Goal: Find specific page/section: Find specific page/section

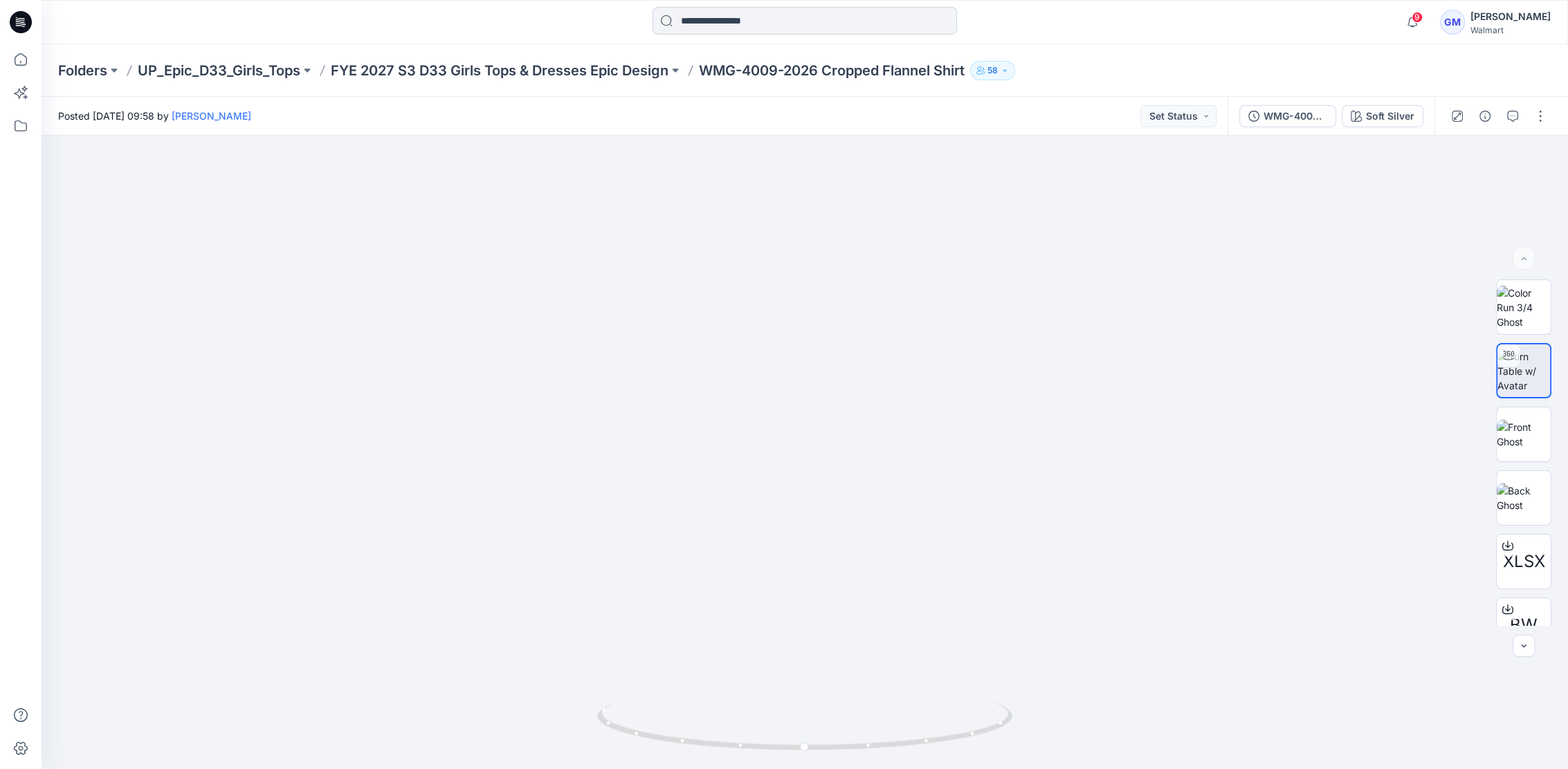
click at [744, 32] on input at bounding box center [805, 21] width 305 height 28
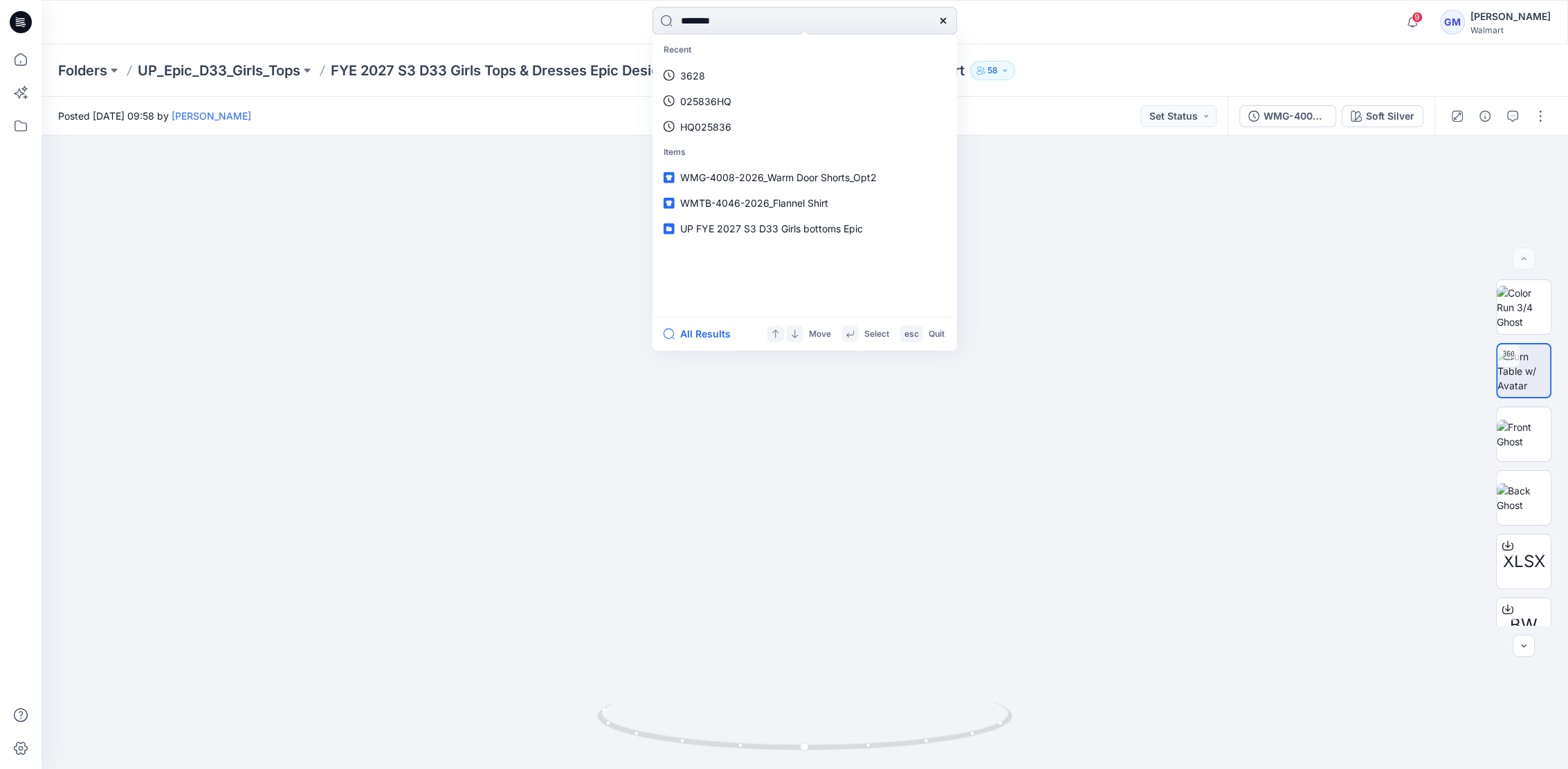
type input "********"
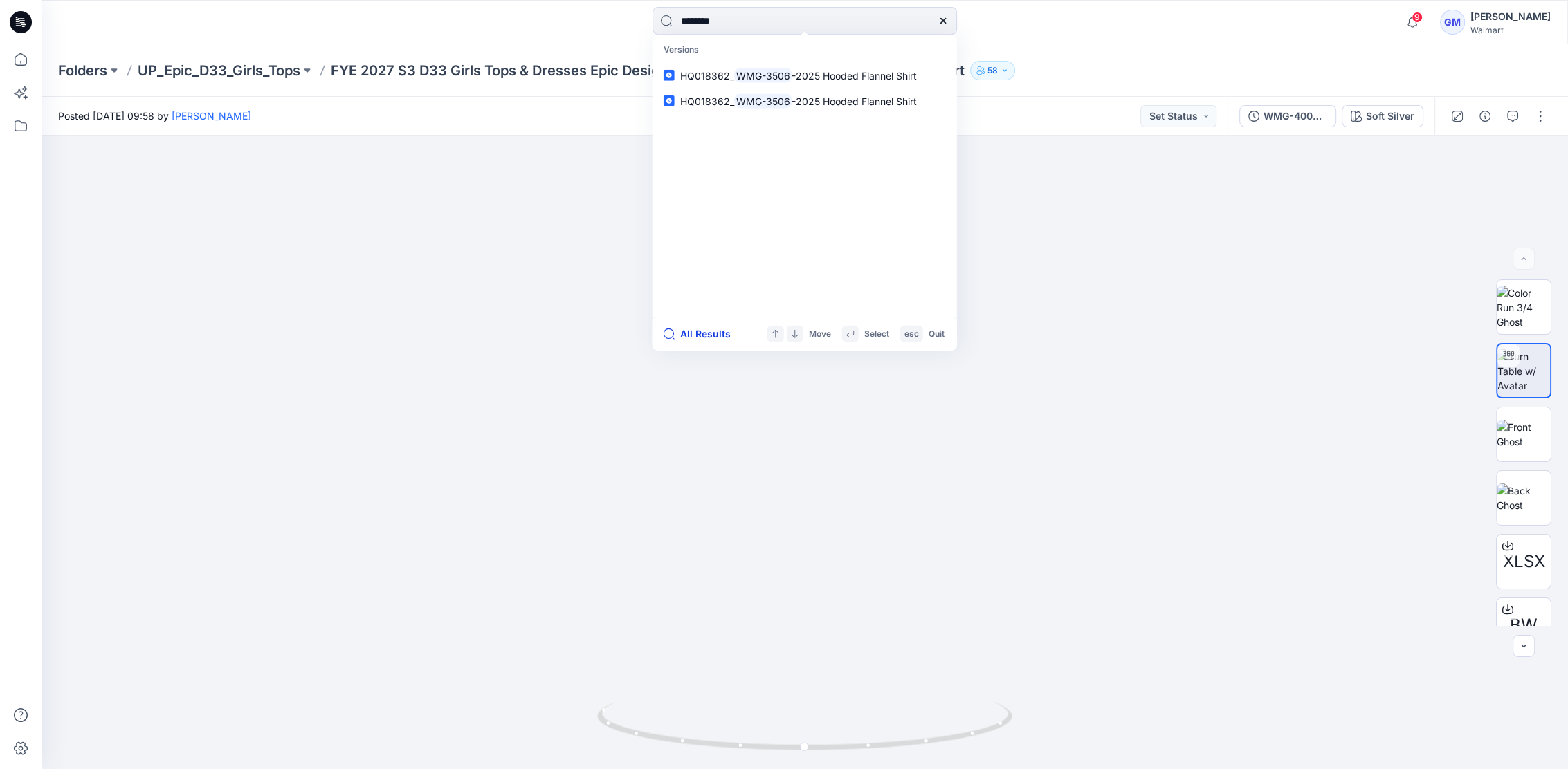
click at [710, 330] on button "All Results" at bounding box center [702, 334] width 76 height 17
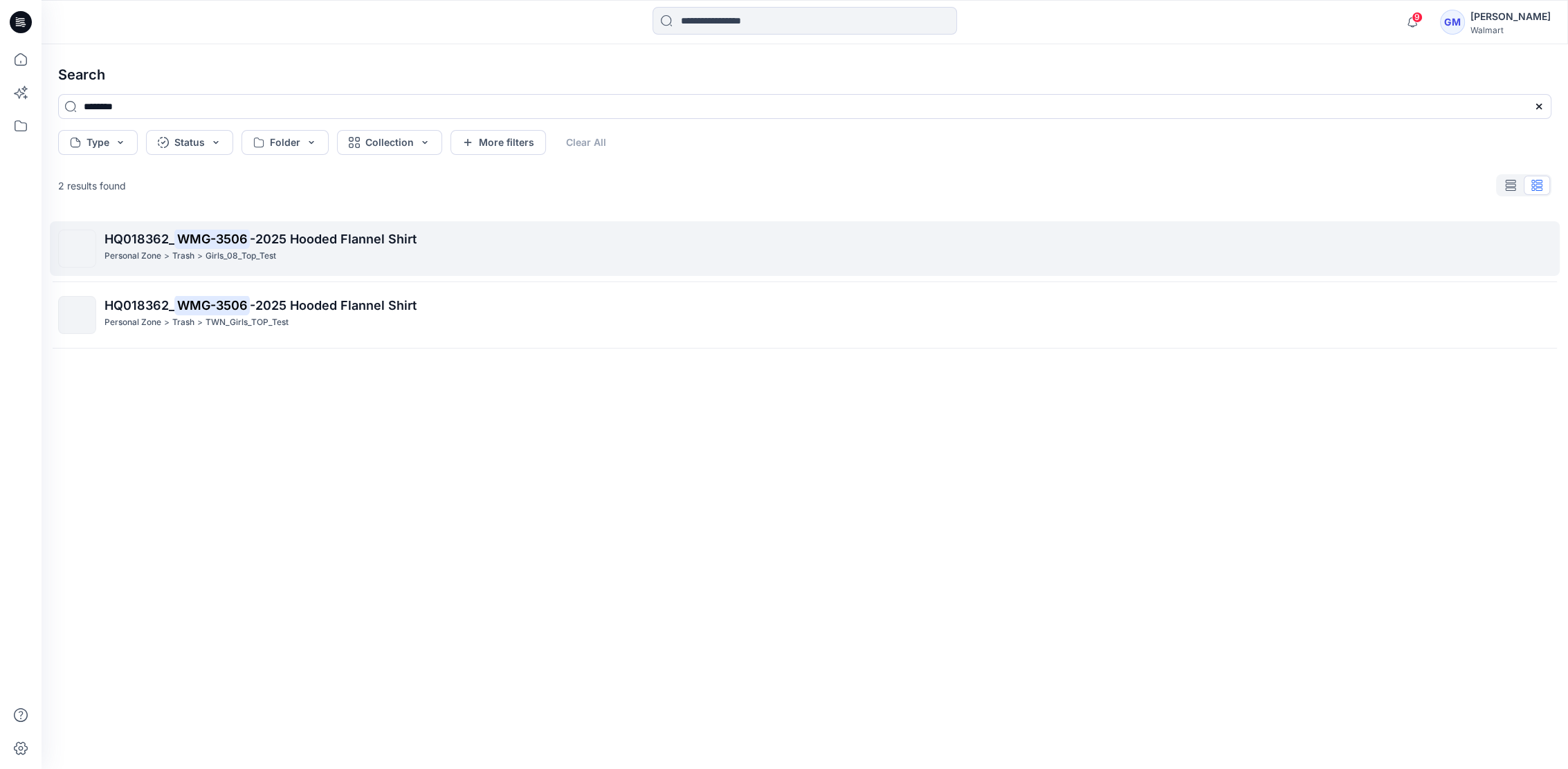
click at [344, 237] on span "-2025 Hooded Flannel Shirt" at bounding box center [333, 239] width 167 height 15
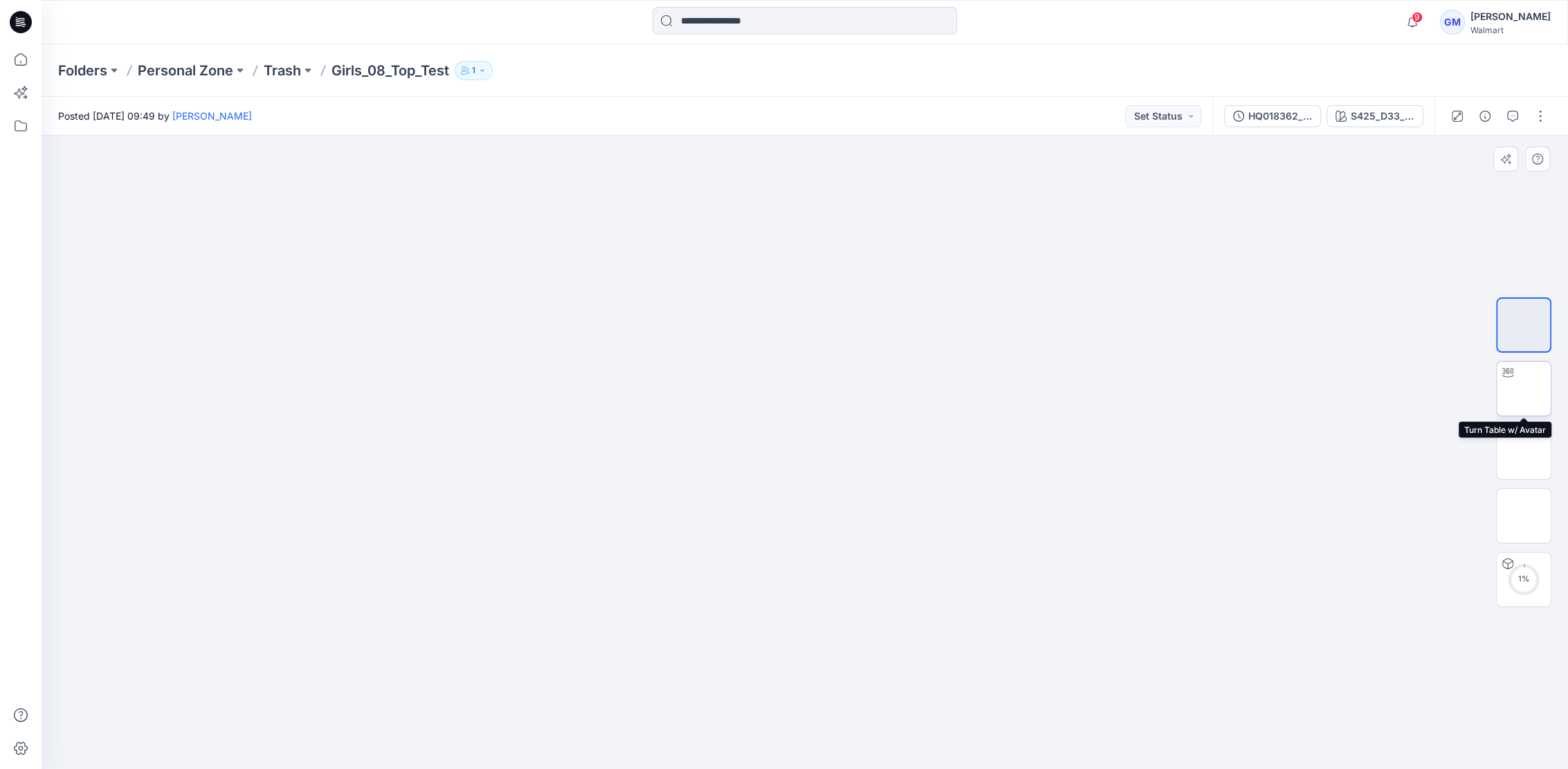
click at [1524, 389] on img at bounding box center [1524, 389] width 0 height 0
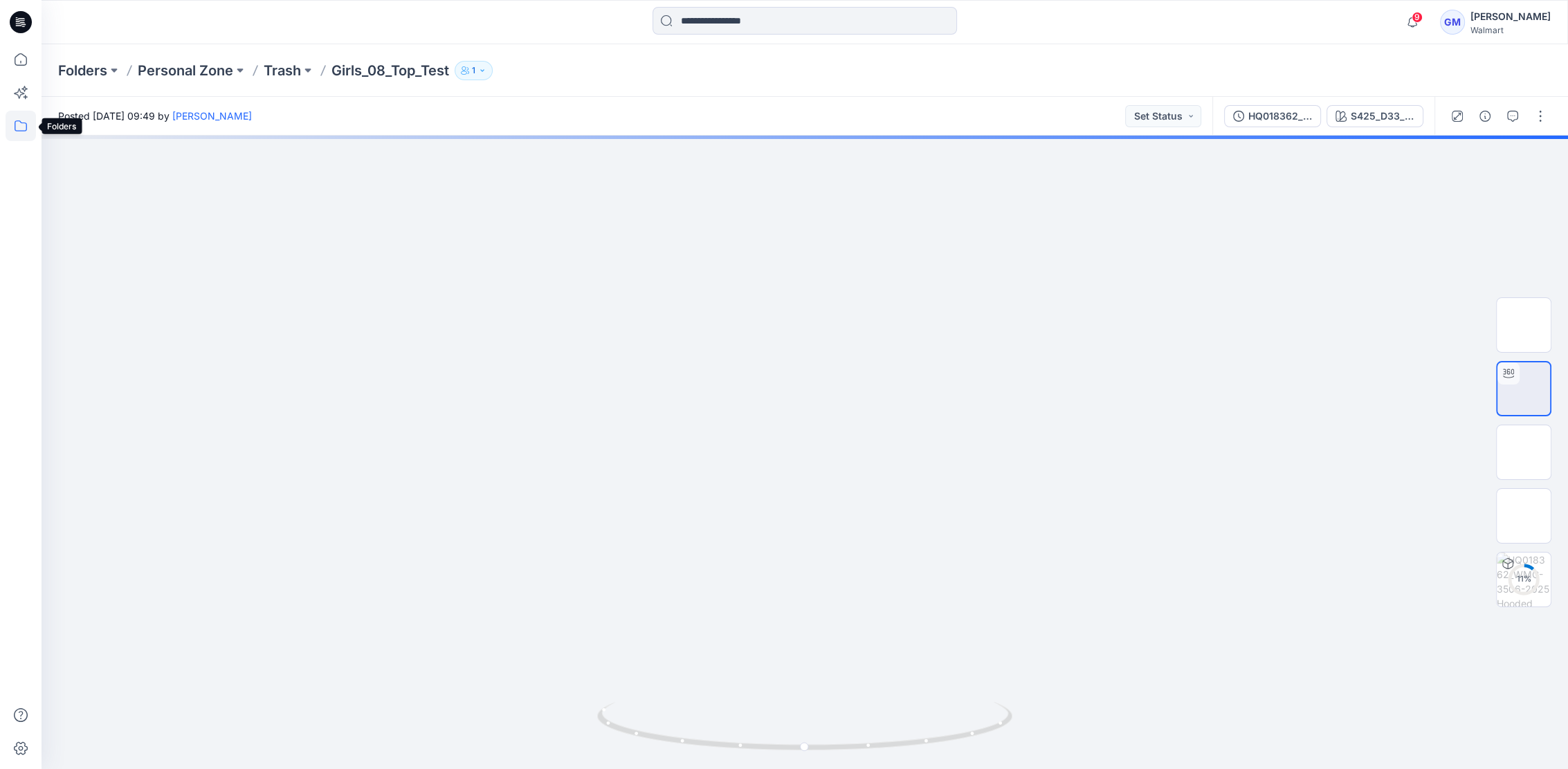
click at [26, 121] on icon at bounding box center [21, 125] width 30 height 30
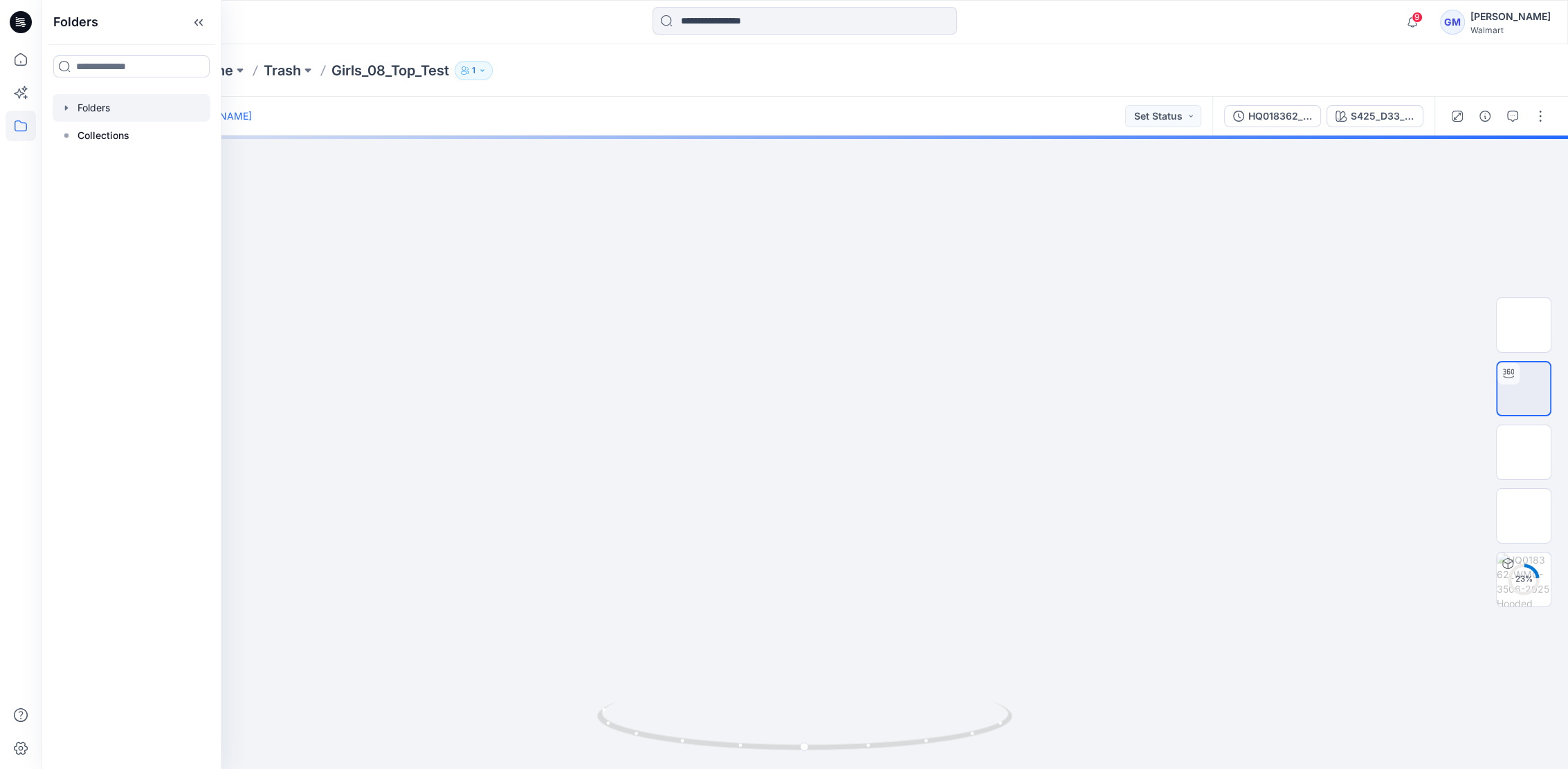
click at [83, 107] on div at bounding box center [131, 108] width 158 height 28
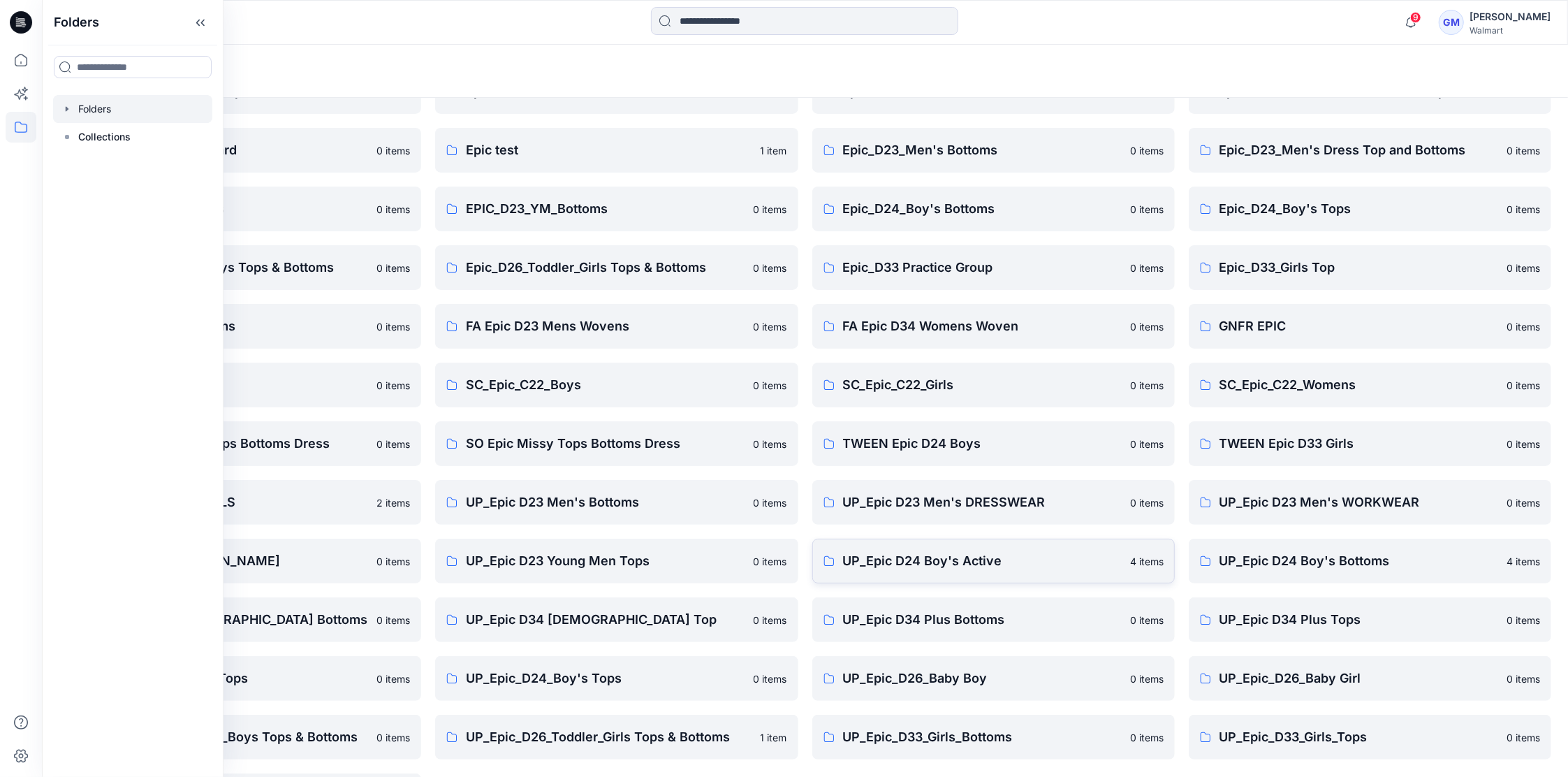
scroll to position [143, 0]
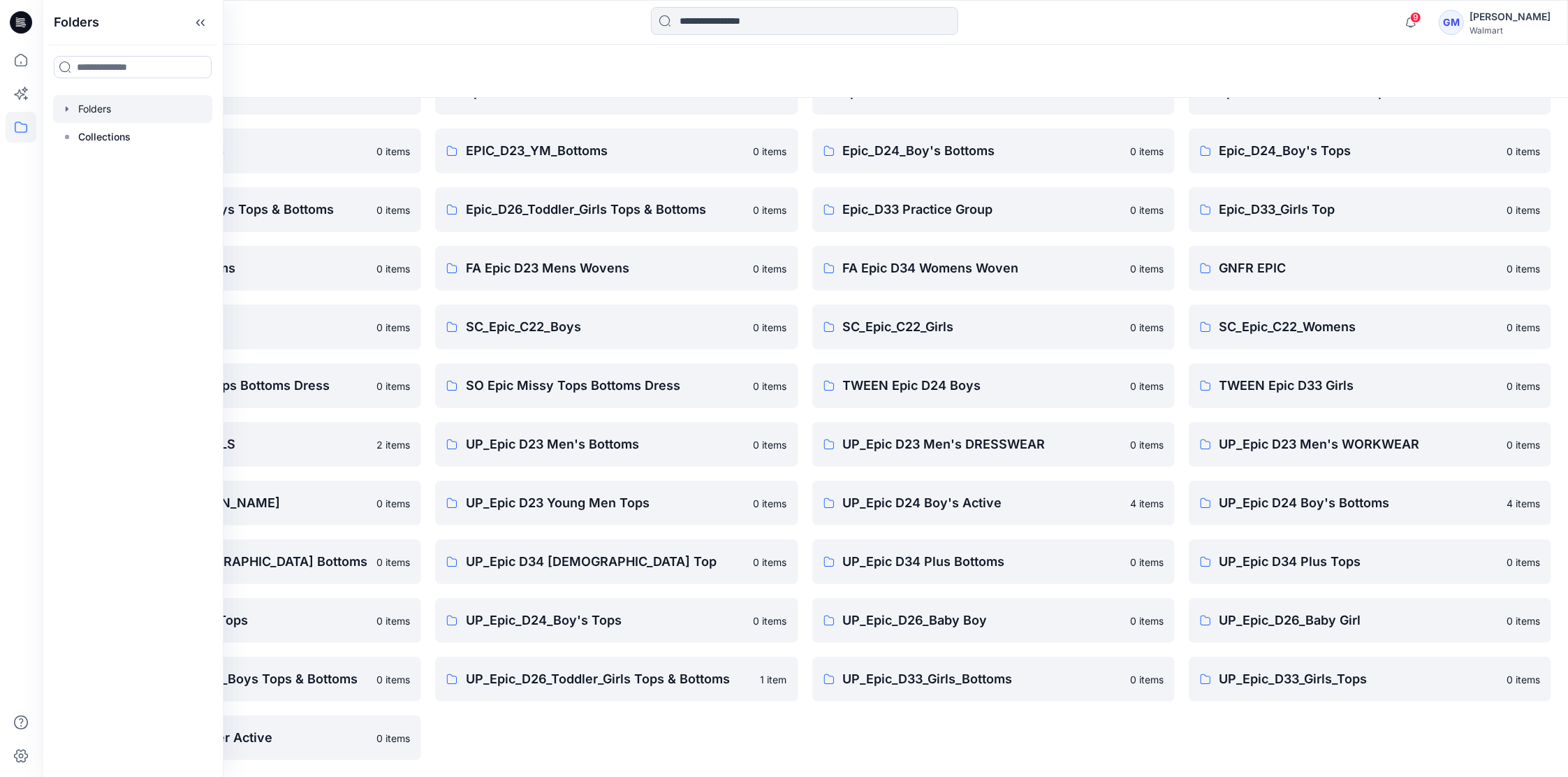
click at [907, 729] on div "Epic D34 [DEMOGRAPHIC_DATA] Bottoms 0 items Epic_D23_Men's Bottoms 0 items Epic…" at bounding box center [994, 386] width 363 height 749
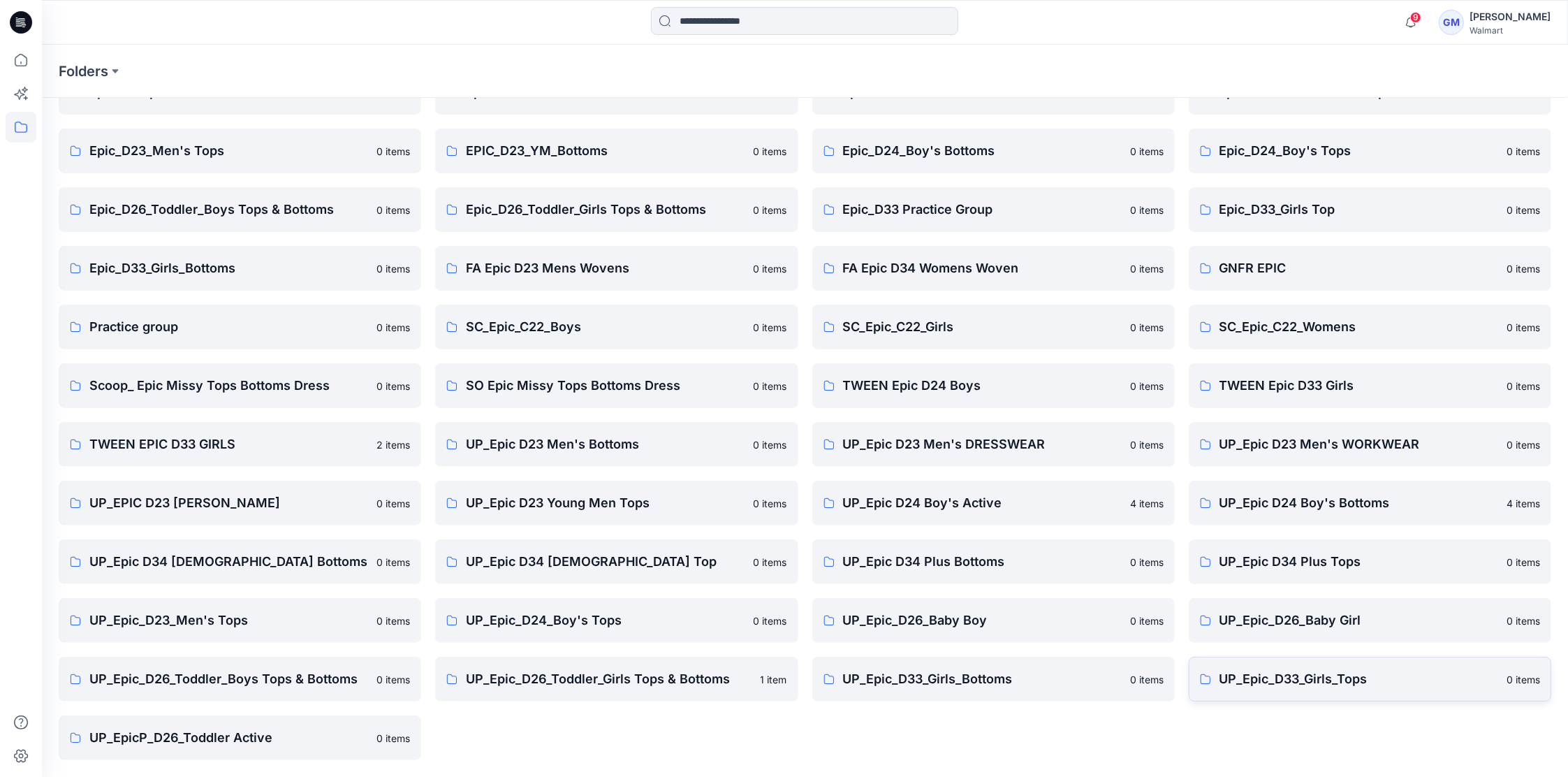
click at [1300, 689] on link "UP_Epic_D33_Girls_Tops 0 items" at bounding box center [1370, 680] width 363 height 45
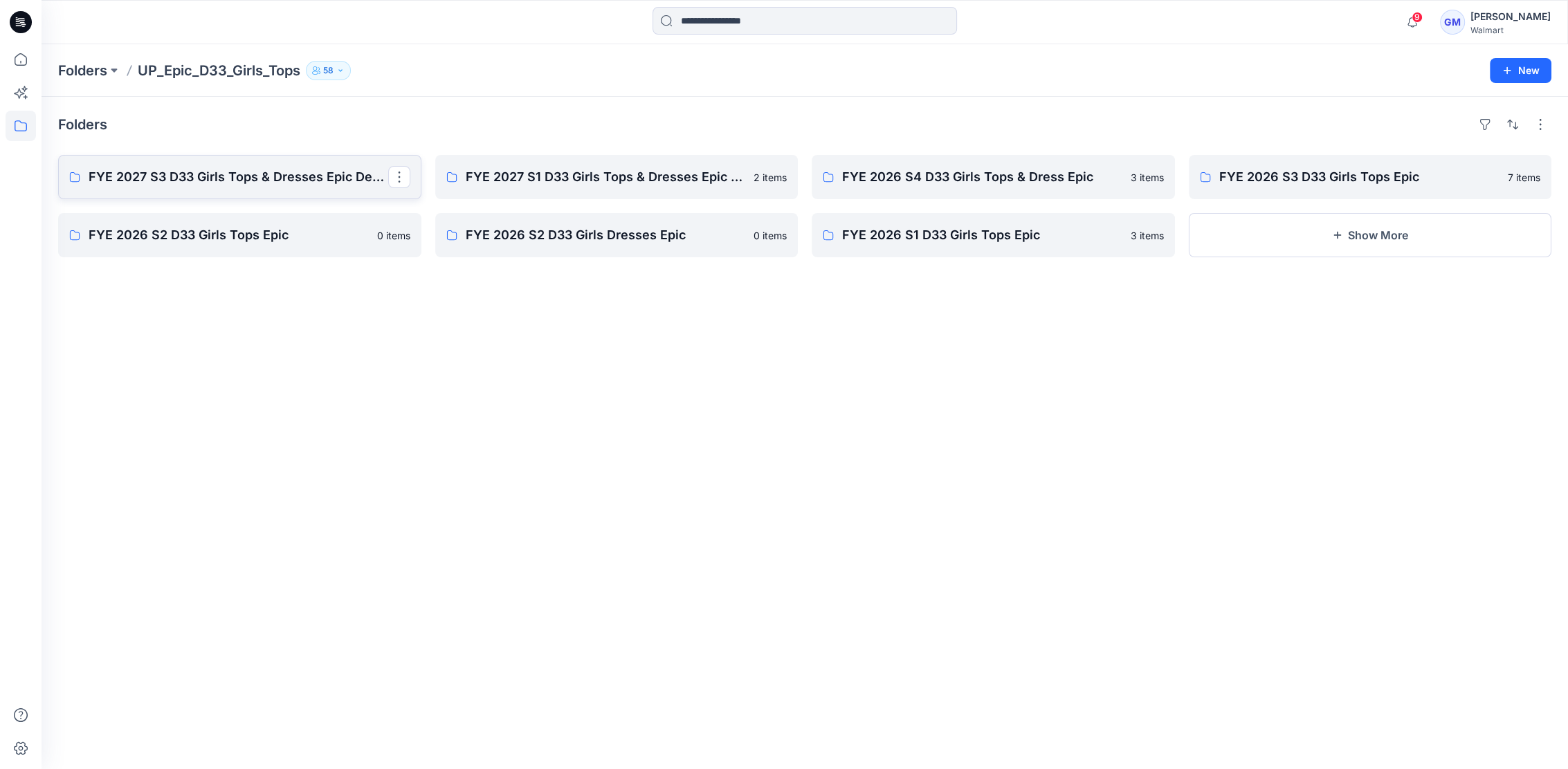
click at [227, 182] on p "FYE 2027 S3 D33 Girls Tops & Dresses Epic Design" at bounding box center [238, 177] width 300 height 19
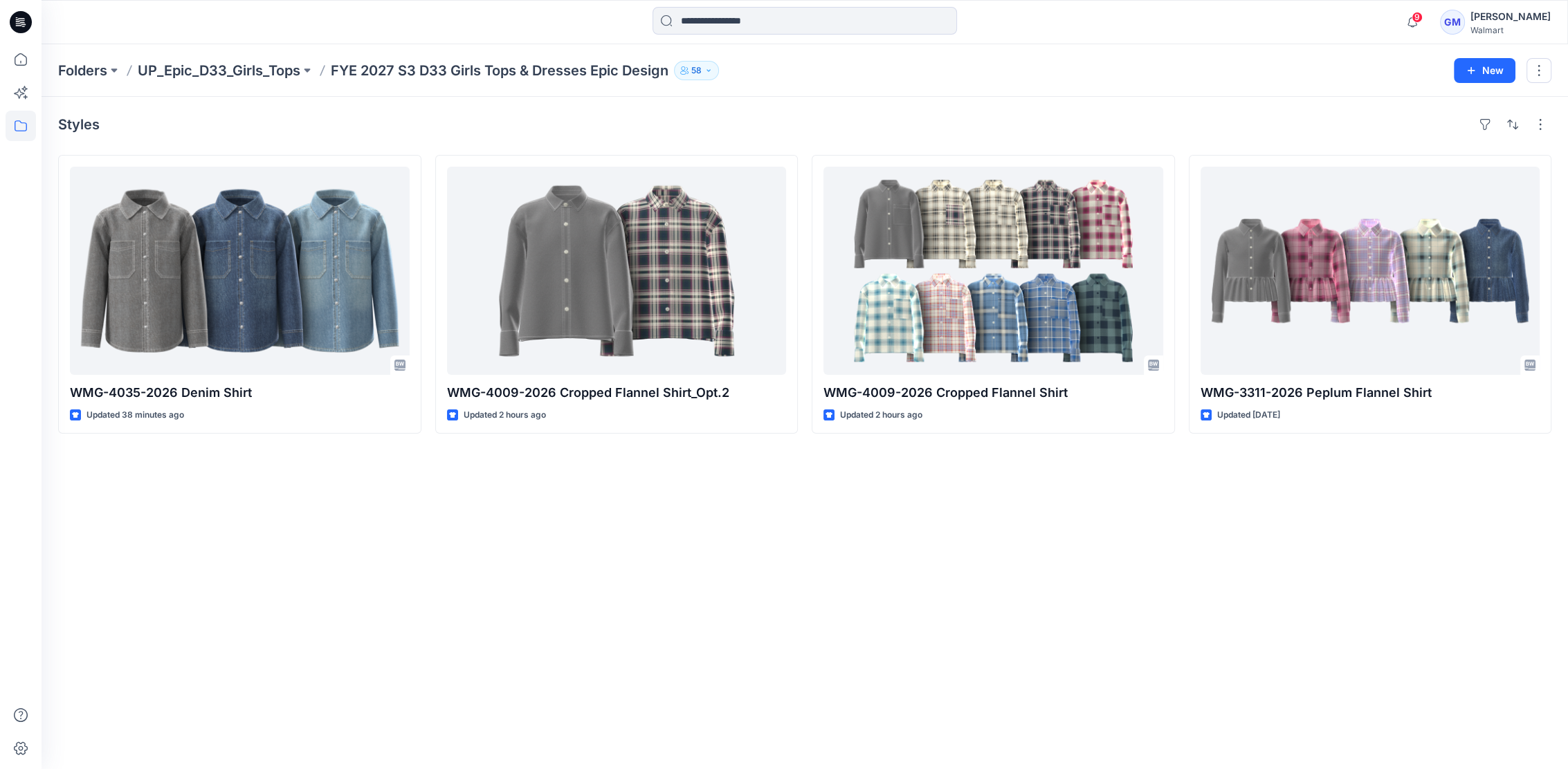
drag, startPoint x: 550, startPoint y: 583, endPoint x: 562, endPoint y: 68, distance: 515.1
click at [551, 581] on div "Styles WMG-4035-2026 Denim Shirt Updated 38 minutes ago WMG-4009-2026 Cropped F…" at bounding box center [805, 433] width 1527 height 673
click at [179, 70] on p "UP_Epic_D33_Girls_Tops" at bounding box center [219, 71] width 163 height 19
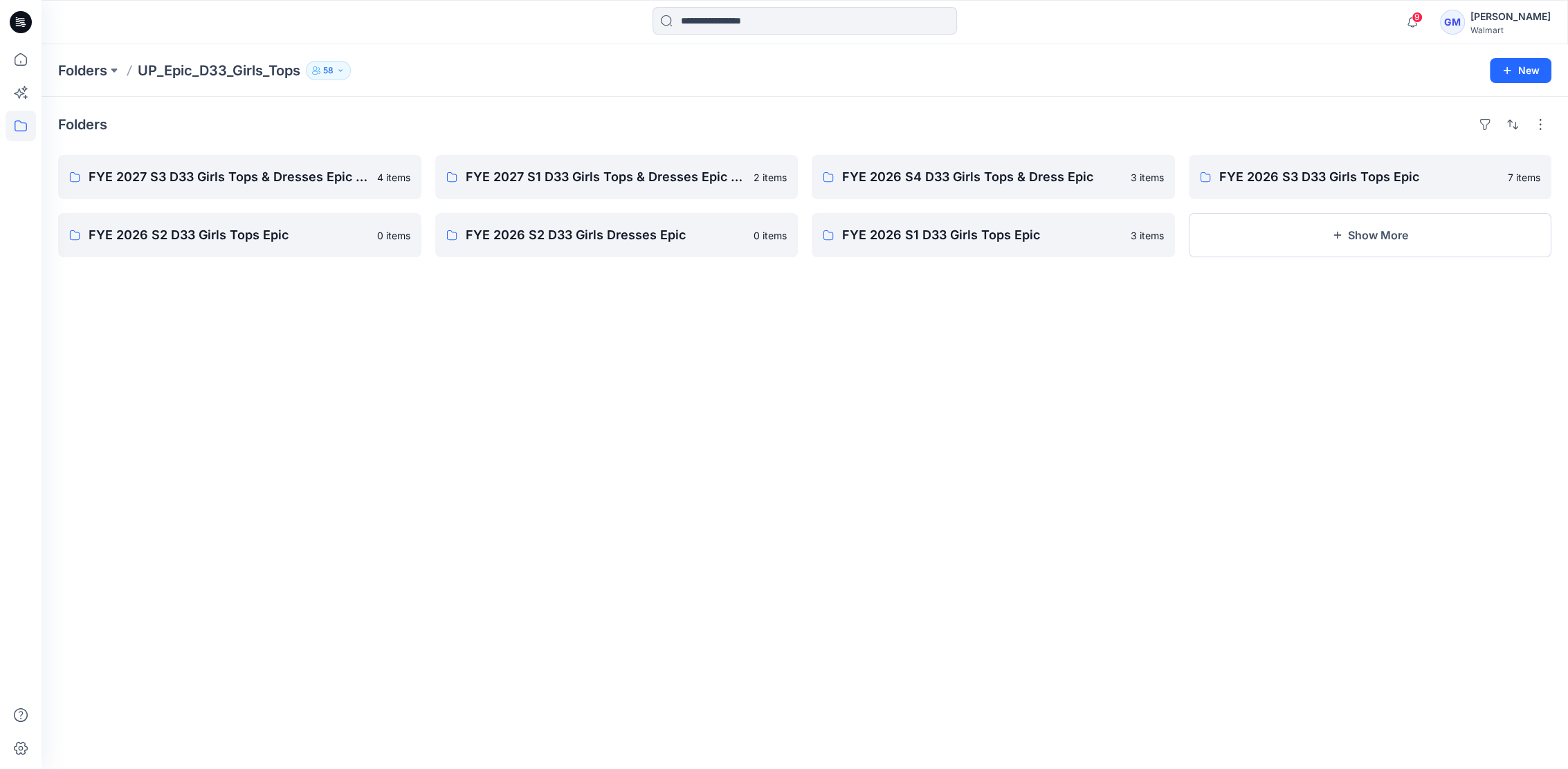
click at [822, 521] on div "Folders FYE 2027 S3 D33 Girls Tops & Dresses Epic Design 4 items FYE 2026 S2 D3…" at bounding box center [805, 433] width 1527 height 673
click at [947, 184] on p "FYE 2026 S4 D33 Girls Tops & Dress Epic" at bounding box center [992, 177] width 300 height 19
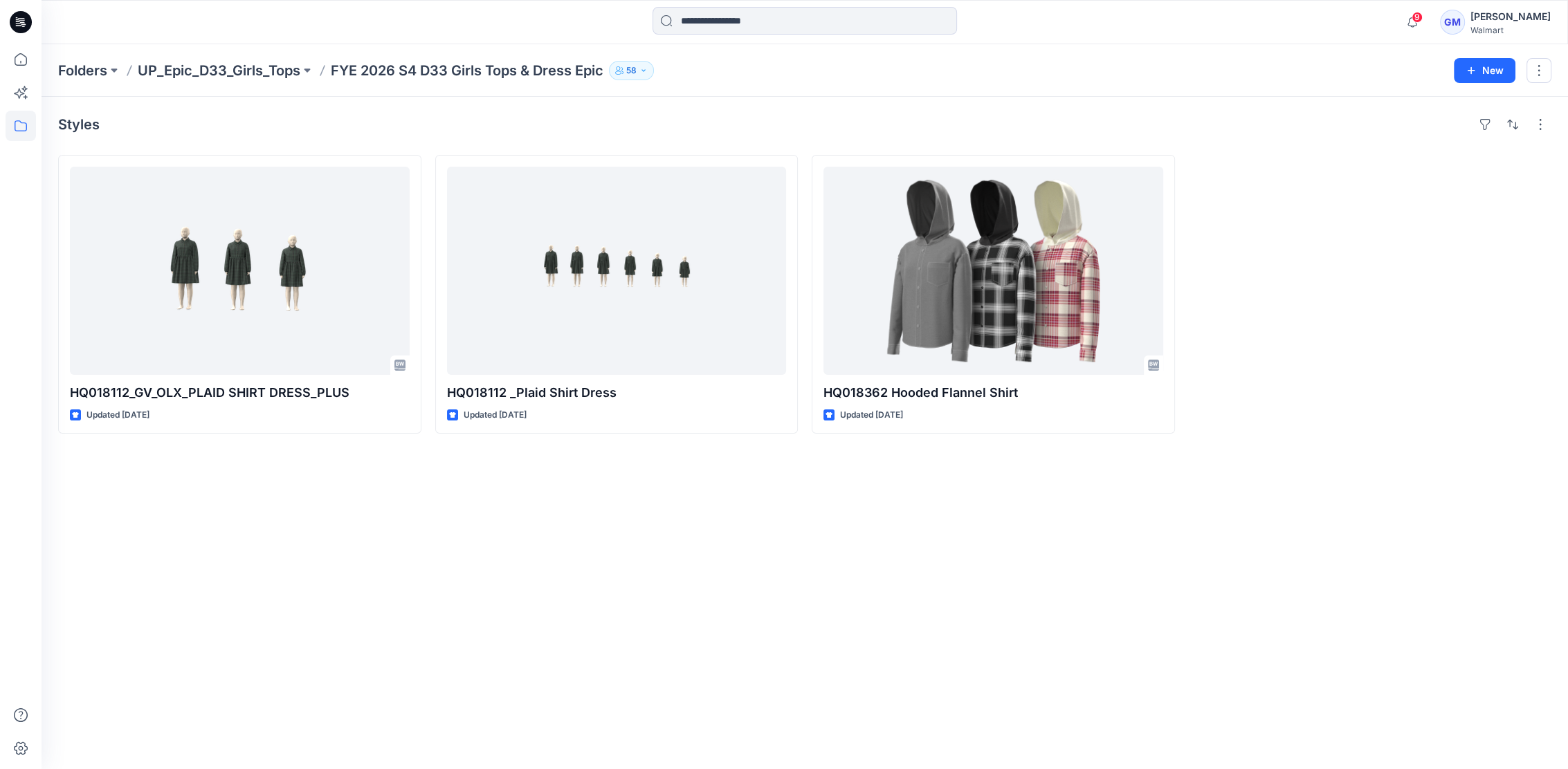
click at [243, 648] on div "Styles HQ018112_GV_OLX_PLAID SHIRT DRESS_PLUS Updated [DATE] HQ018112 _Plaid Sh…" at bounding box center [805, 433] width 1527 height 673
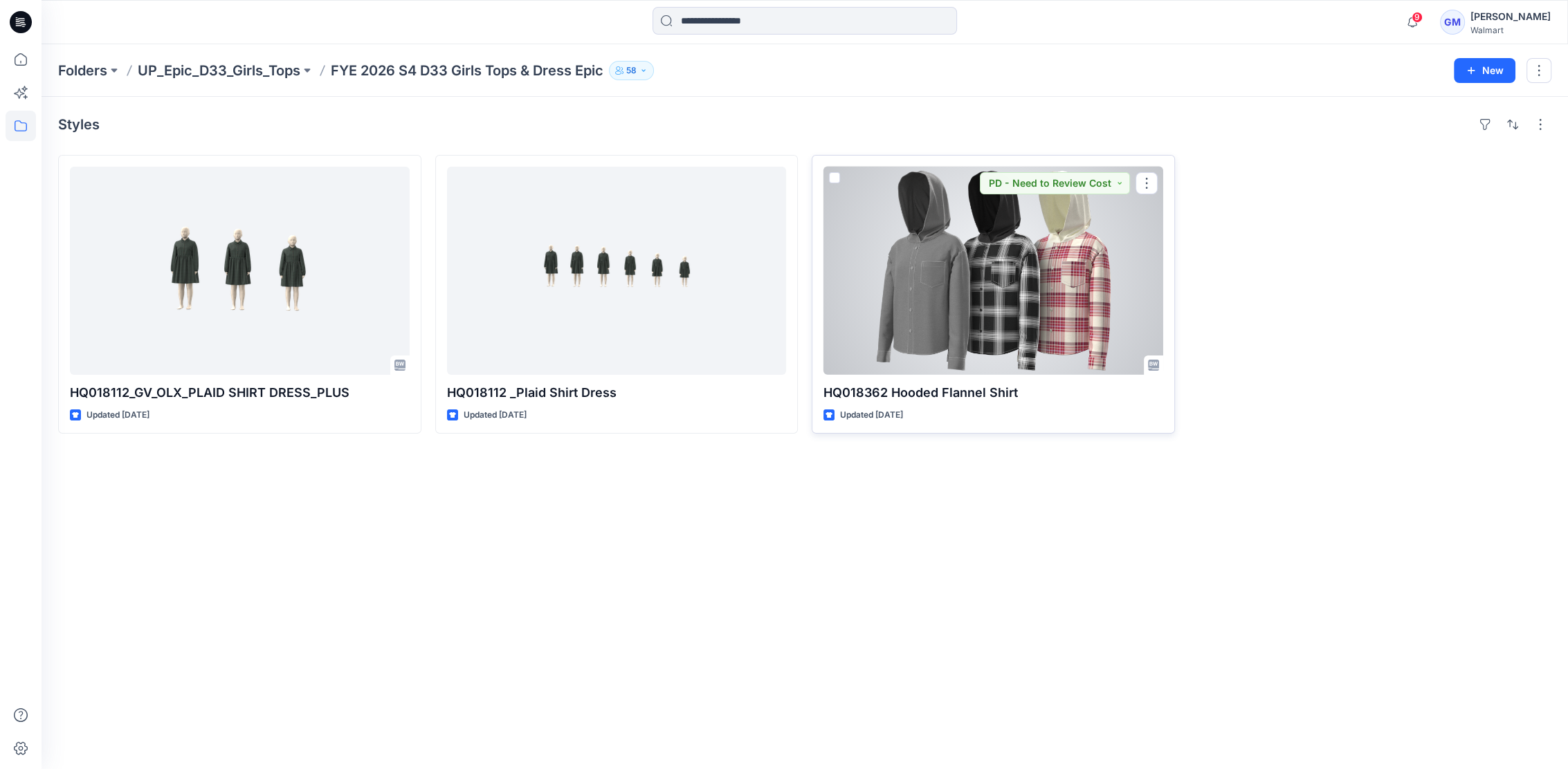
click at [1009, 247] on div at bounding box center [994, 271] width 340 height 208
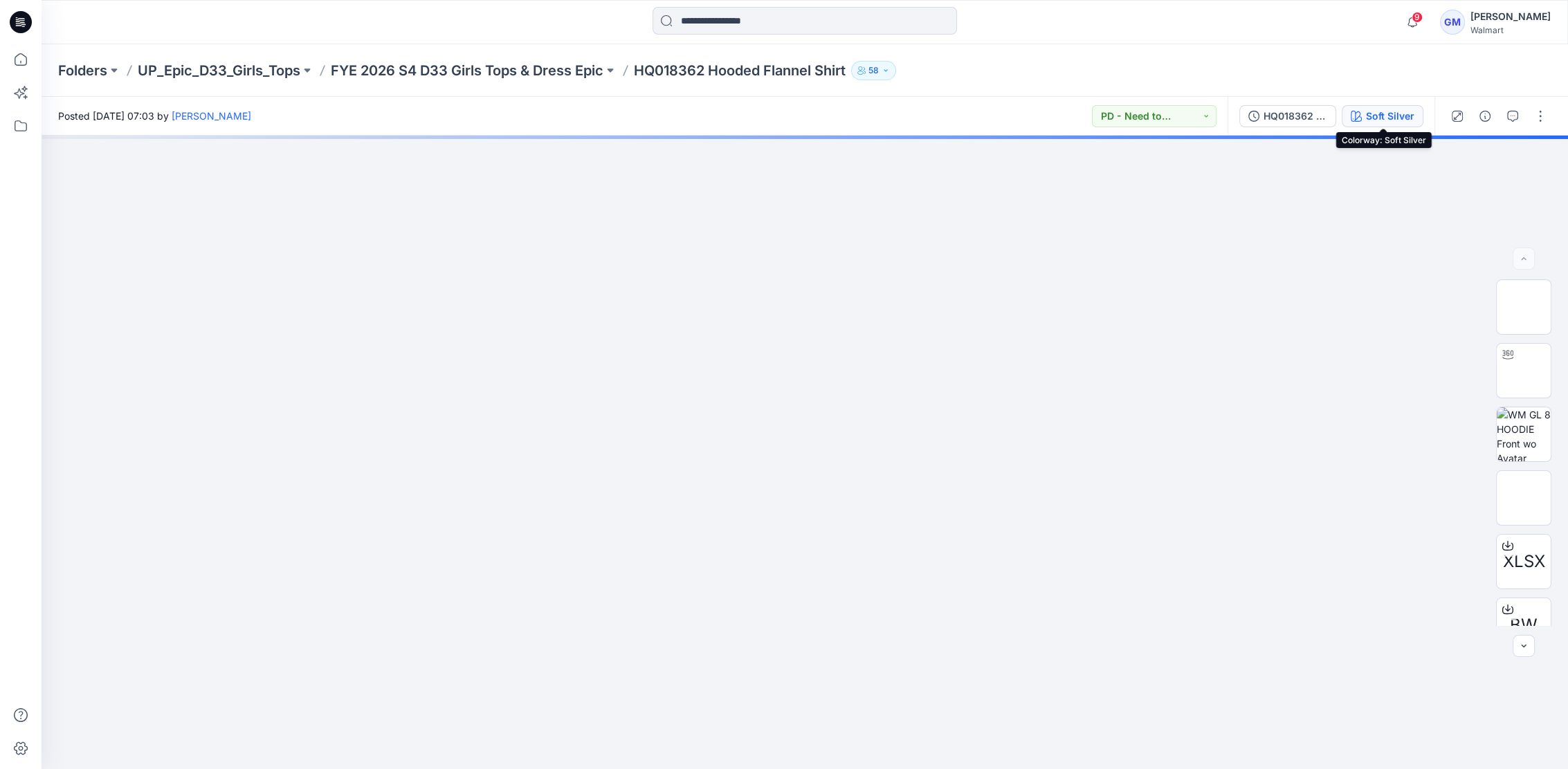
click at [1391, 114] on div "Soft Silver" at bounding box center [1391, 116] width 49 height 15
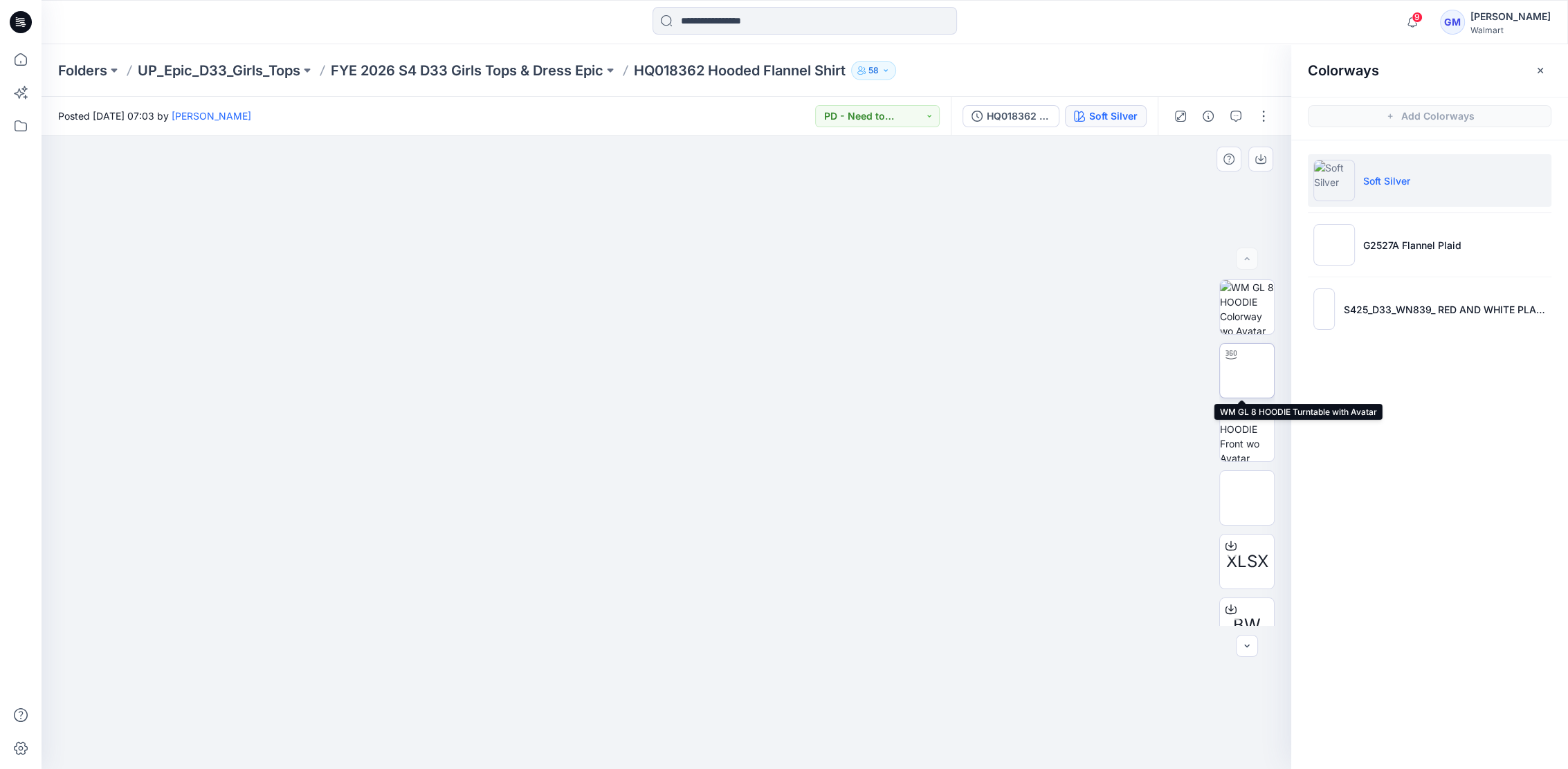
click at [1247, 371] on img at bounding box center [1247, 371] width 0 height 0
drag, startPoint x: 793, startPoint y: 735, endPoint x: 732, endPoint y: 726, distance: 61.7
click at [732, 726] on icon at bounding box center [668, 728] width 419 height 52
drag, startPoint x: 713, startPoint y: 751, endPoint x: 783, endPoint y: 748, distance: 70.1
click at [783, 748] on icon at bounding box center [668, 728] width 419 height 52
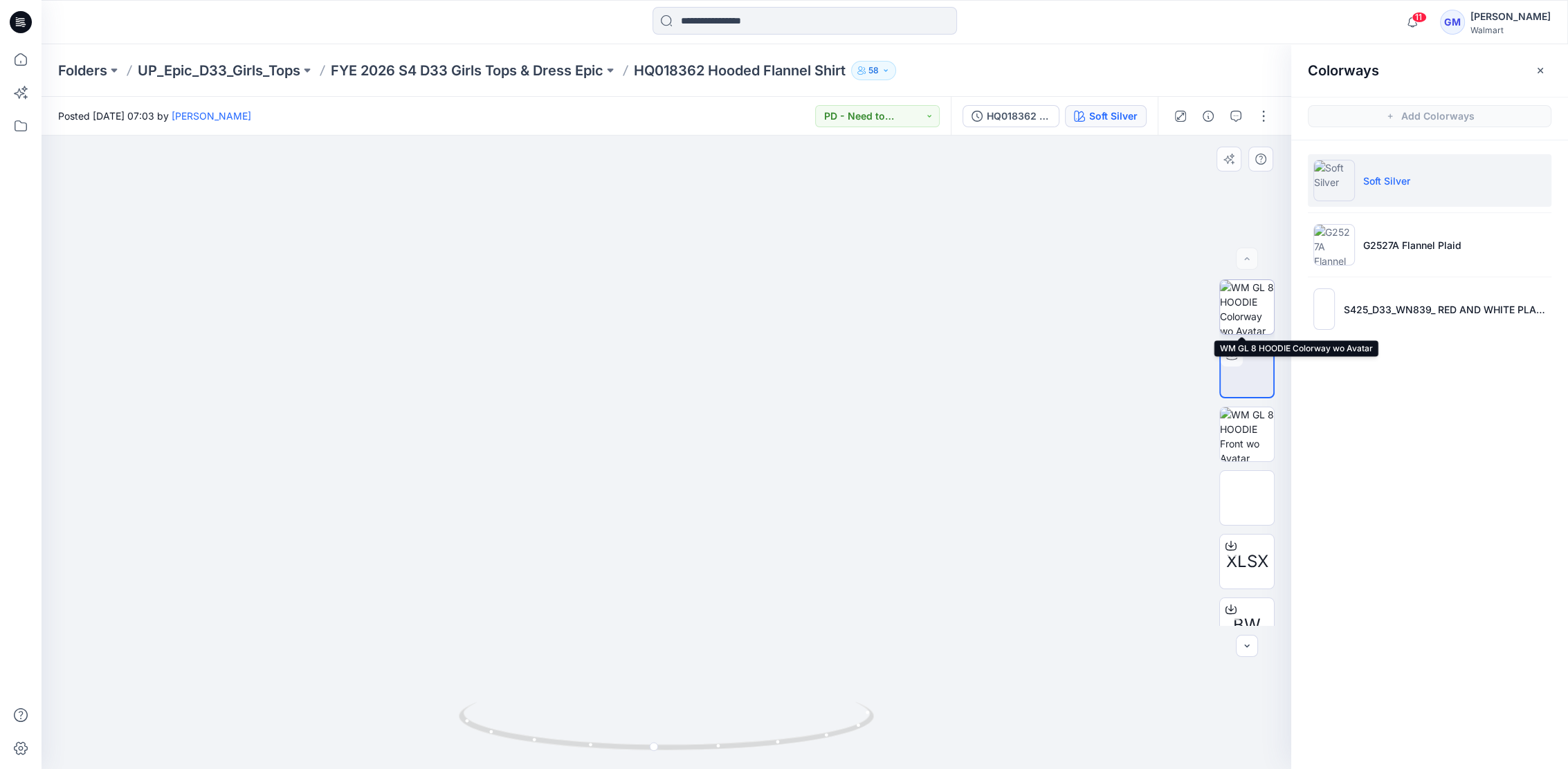
drag, startPoint x: 1249, startPoint y: 302, endPoint x: 1254, endPoint y: 386, distance: 84.1
click at [1249, 301] on img at bounding box center [1246, 307] width 54 height 54
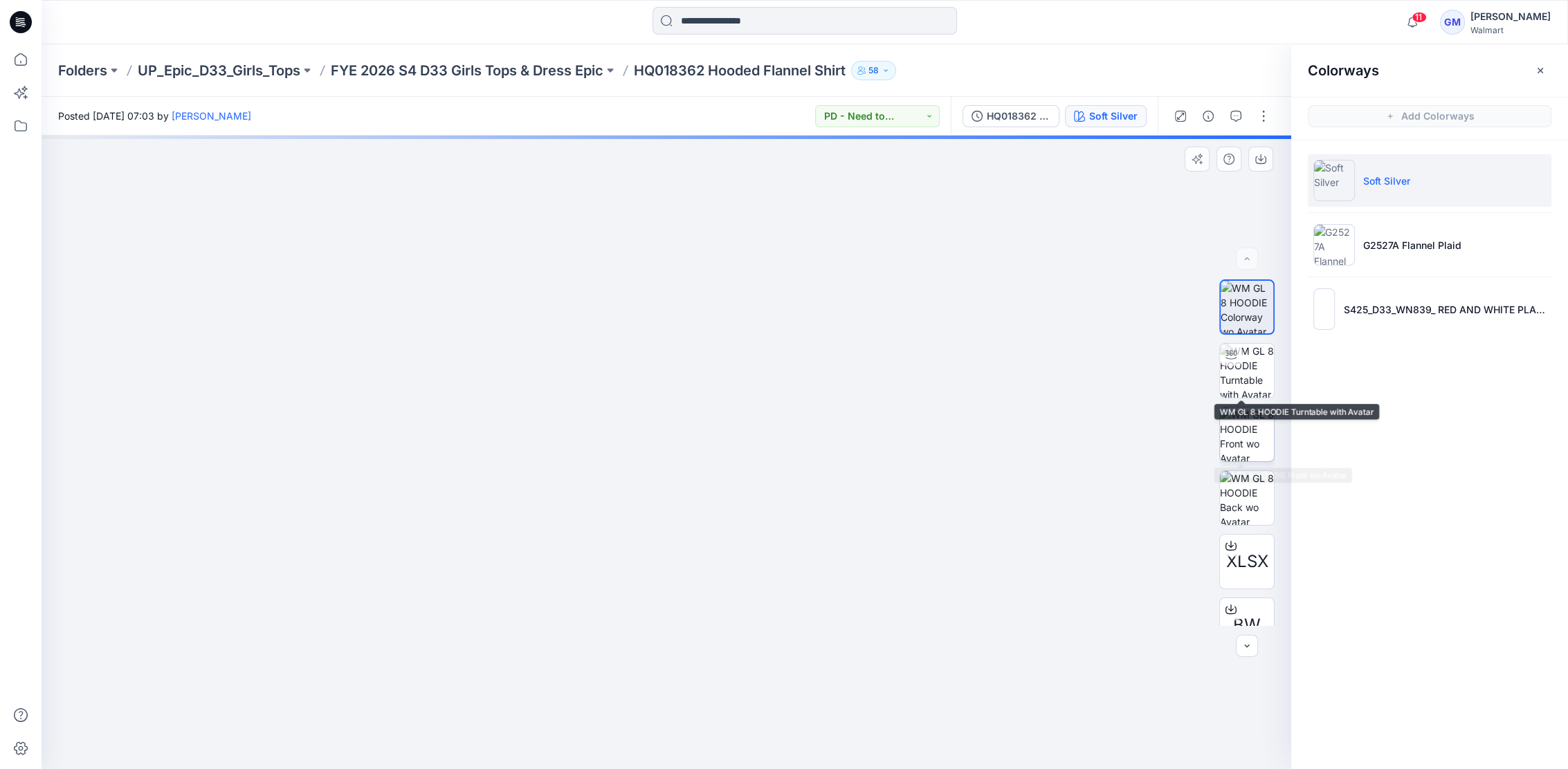
click at [1253, 422] on img at bounding box center [1246, 434] width 54 height 54
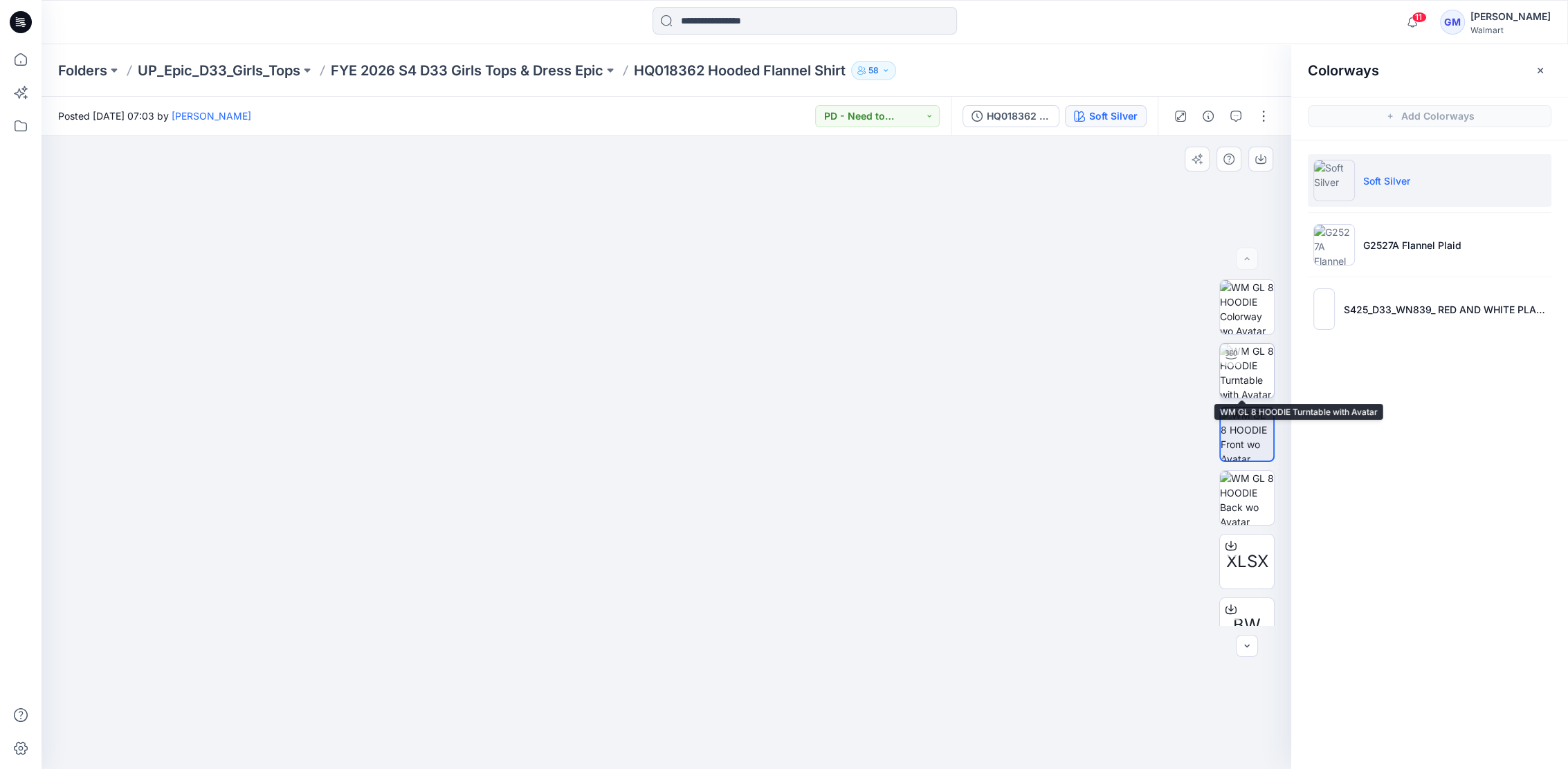
click at [1253, 375] on img at bounding box center [1246, 370] width 54 height 54
drag, startPoint x: 805, startPoint y: 734, endPoint x: 757, endPoint y: 730, distance: 48.2
click at [757, 730] on icon at bounding box center [668, 728] width 419 height 52
drag, startPoint x: 707, startPoint y: 751, endPoint x: 770, endPoint y: 740, distance: 64.0
click at [770, 740] on icon at bounding box center [668, 728] width 419 height 52
